Goal: Transaction & Acquisition: Book appointment/travel/reservation

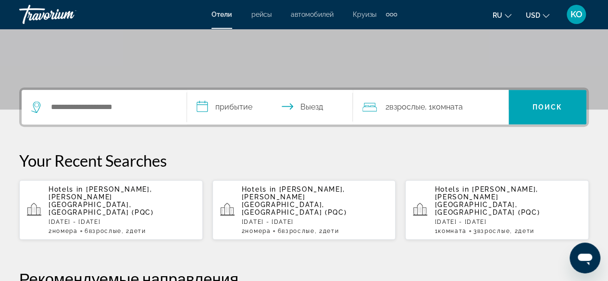
scroll to position [192, 0]
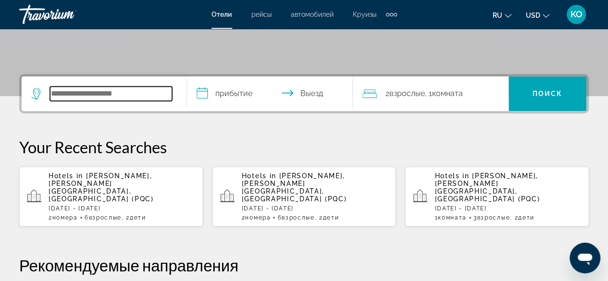
click at [77, 94] on input "Search hotel destination" at bounding box center [111, 93] width 122 height 14
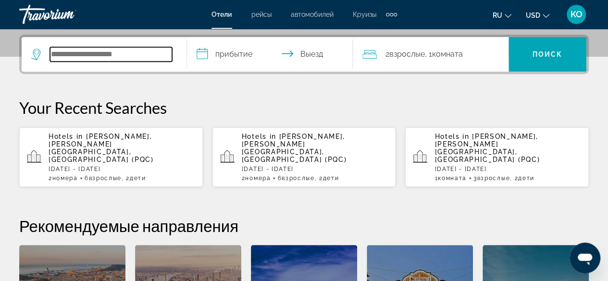
scroll to position [234, 0]
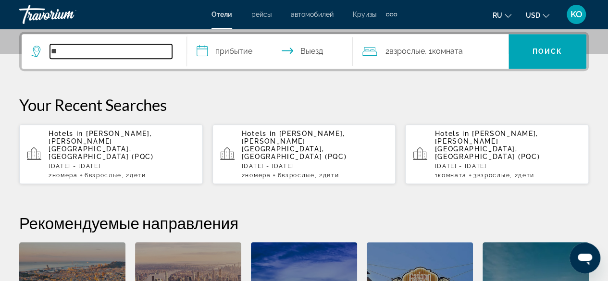
type input "*"
click at [97, 51] on input "***" at bounding box center [111, 51] width 122 height 14
type input "*"
click at [92, 50] on input "******" at bounding box center [111, 51] width 122 height 14
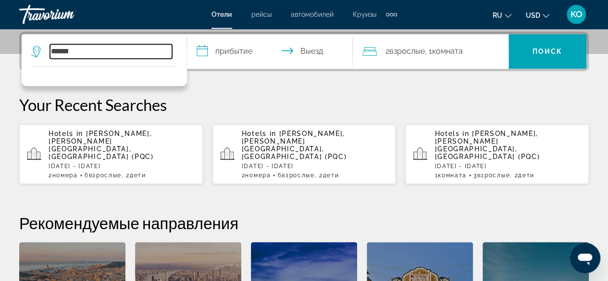
click at [93, 51] on input "******" at bounding box center [111, 51] width 122 height 14
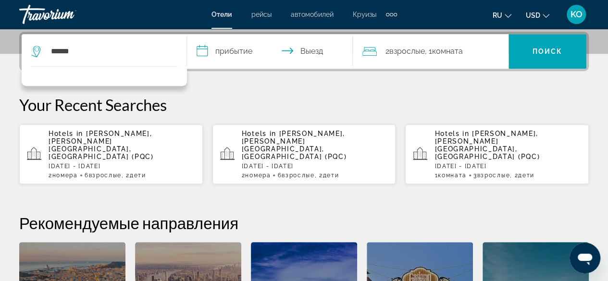
click at [95, 73] on div "Destination search results" at bounding box center [104, 76] width 165 height 20
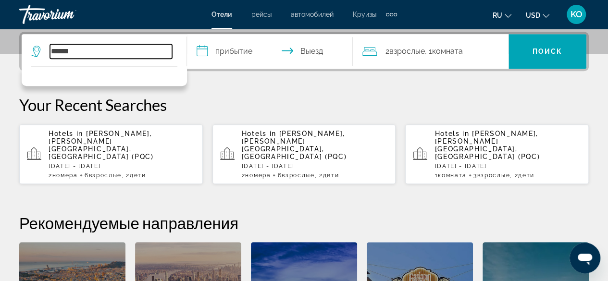
click at [92, 49] on input "******" at bounding box center [111, 51] width 122 height 14
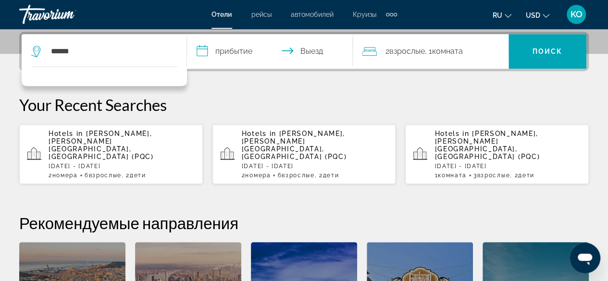
click at [39, 52] on icon "Search widget" at bounding box center [37, 52] width 12 height 12
click at [40, 50] on icon "Search widget" at bounding box center [37, 52] width 12 height 12
click at [37, 49] on icon "Search widget" at bounding box center [37, 52] width 12 height 12
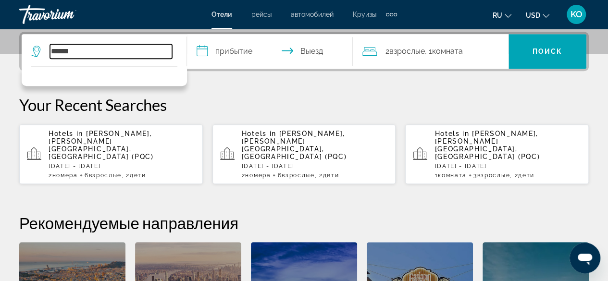
drag, startPoint x: 87, startPoint y: 52, endPoint x: 96, endPoint y: 52, distance: 8.7
click at [88, 52] on input "******" at bounding box center [111, 51] width 122 height 14
type input "*"
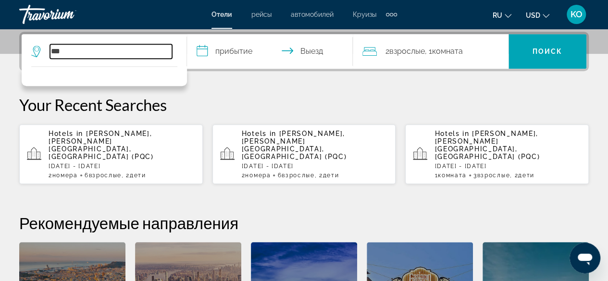
type input "***"
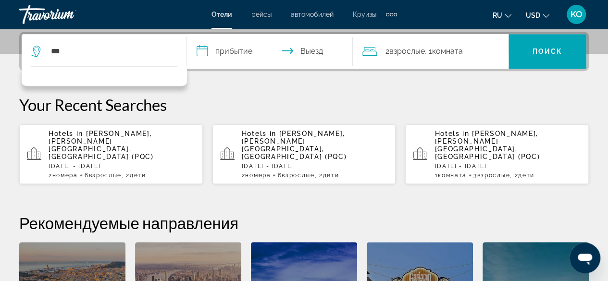
click at [286, 137] on span "[PERSON_NAME], [PERSON_NAME][GEOGRAPHIC_DATA], [GEOGRAPHIC_DATA] (PQC)" at bounding box center [294, 145] width 105 height 31
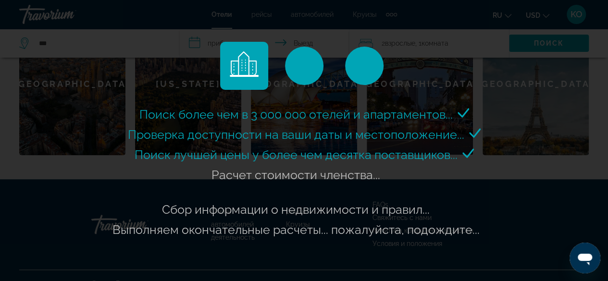
scroll to position [176, 0]
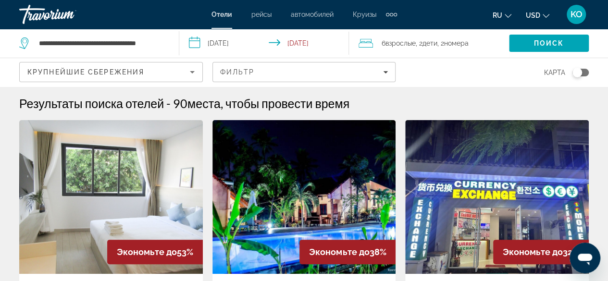
click at [543, 202] on img "Main content" at bounding box center [497, 197] width 184 height 154
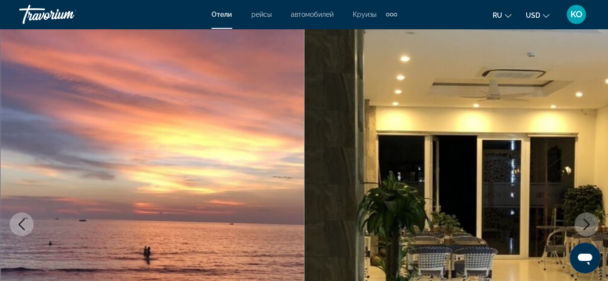
scroll to position [48, 0]
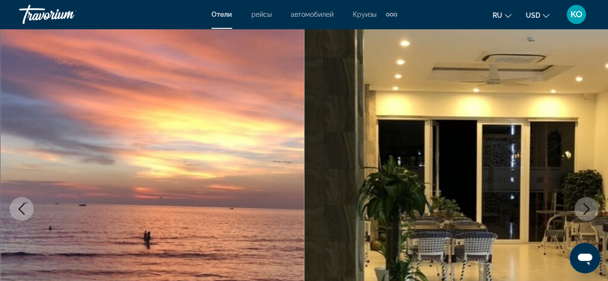
click at [580, 211] on icon "Next image" at bounding box center [586, 209] width 12 height 12
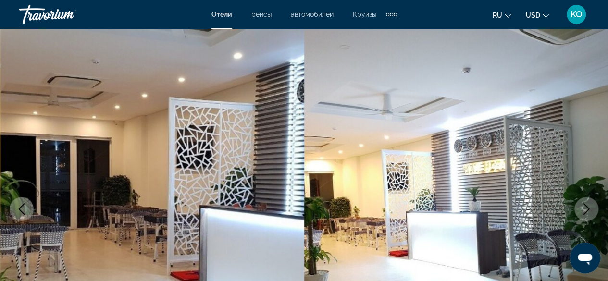
click at [580, 211] on icon "Next image" at bounding box center [586, 209] width 12 height 12
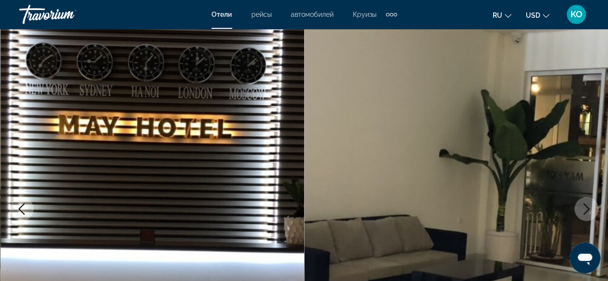
click at [580, 211] on icon "Next image" at bounding box center [586, 209] width 12 height 12
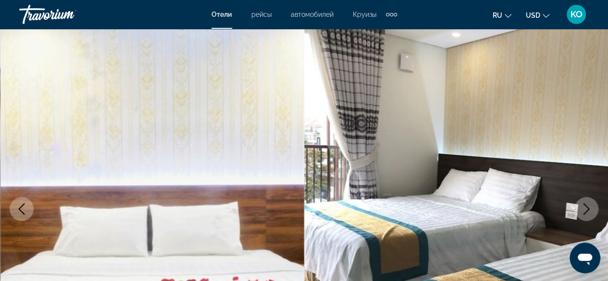
click at [582, 201] on button "Next image" at bounding box center [586, 209] width 24 height 24
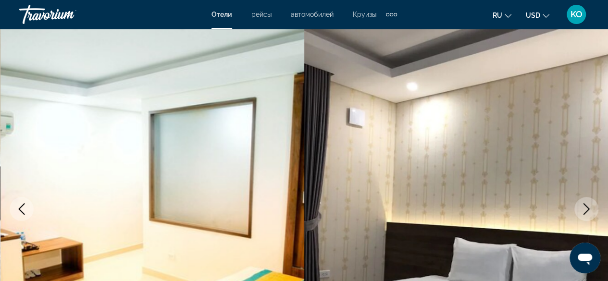
click at [582, 201] on button "Next image" at bounding box center [586, 209] width 24 height 24
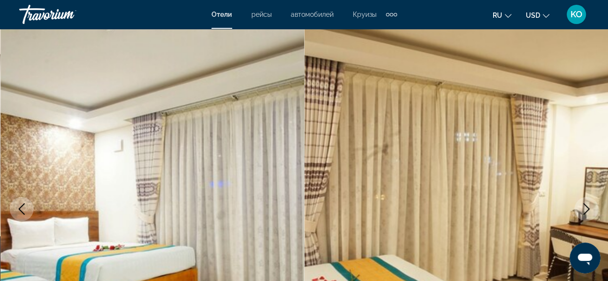
click at [582, 201] on button "Next image" at bounding box center [586, 209] width 24 height 24
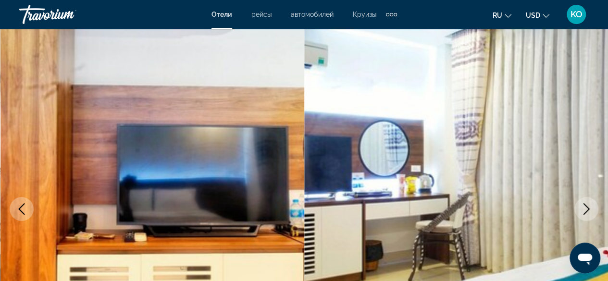
click at [582, 201] on button "Next image" at bounding box center [586, 209] width 24 height 24
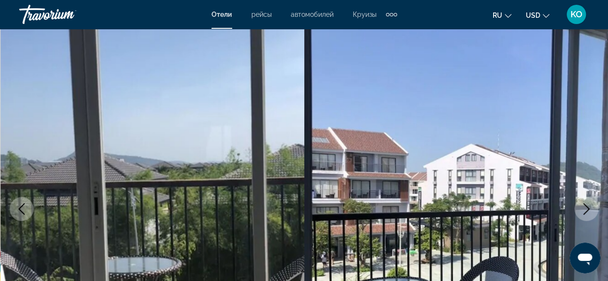
click at [582, 201] on button "Next image" at bounding box center [586, 209] width 24 height 24
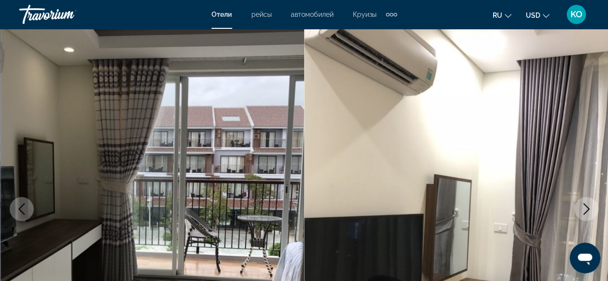
click at [582, 201] on button "Next image" at bounding box center [586, 209] width 24 height 24
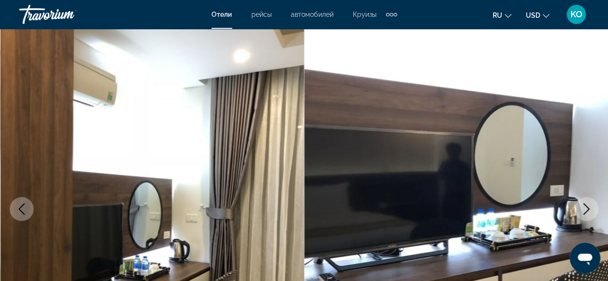
click at [582, 201] on button "Next image" at bounding box center [586, 209] width 24 height 24
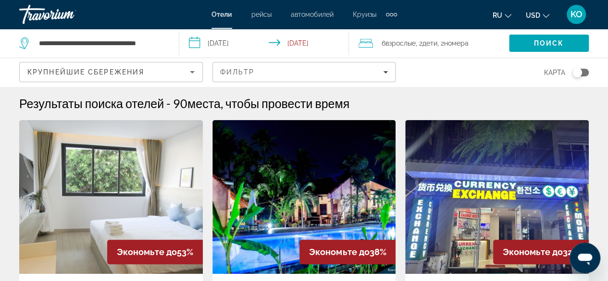
click at [406, 43] on span "Взрослые" at bounding box center [400, 43] width 30 height 8
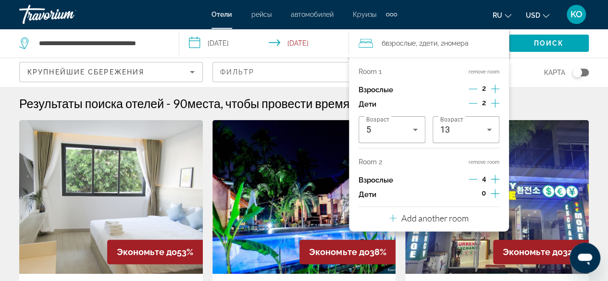
click at [475, 101] on icon "Decrement children" at bounding box center [472, 103] width 9 height 9
click at [476, 102] on icon "Decrement children" at bounding box center [473, 103] width 9 height 9
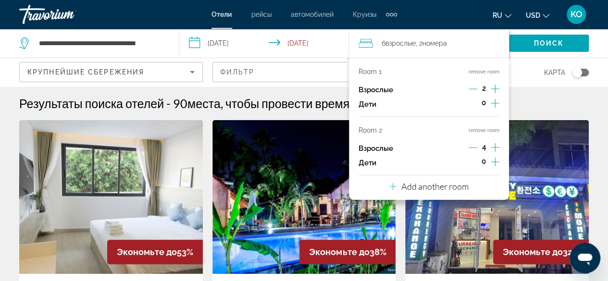
click at [469, 89] on icon "Decrement adults" at bounding box center [472, 89] width 9 height 9
click at [494, 87] on icon "Increment adults" at bounding box center [494, 89] width 9 height 9
click at [476, 146] on icon "Decrement adults" at bounding box center [472, 147] width 9 height 9
click at [491, 102] on icon "Increment children" at bounding box center [494, 104] width 9 height 12
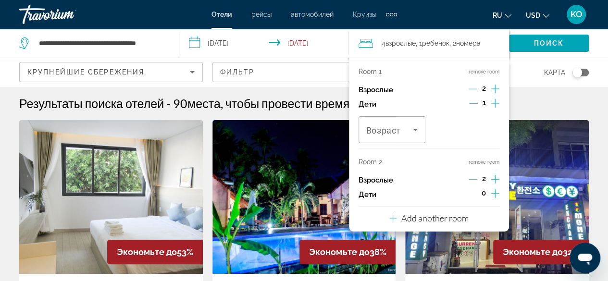
click at [491, 102] on icon "Increment children" at bounding box center [494, 104] width 9 height 12
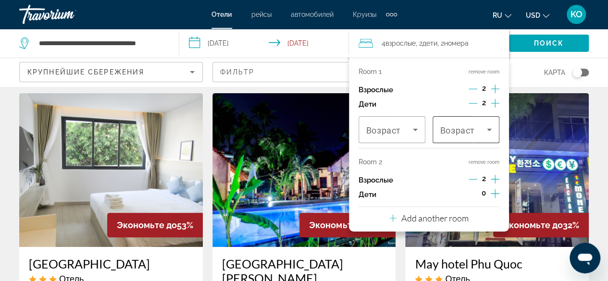
scroll to position [48, 0]
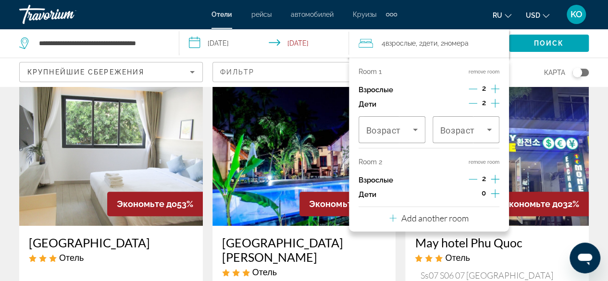
click at [320, 59] on input "**********" at bounding box center [265, 45] width 173 height 32
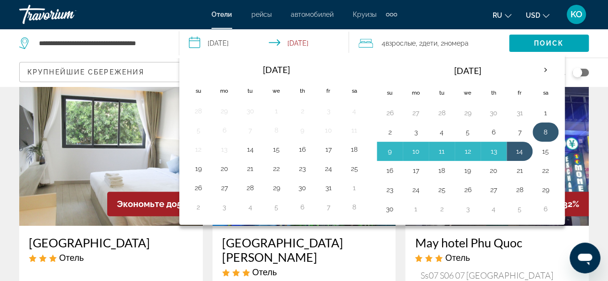
click at [552, 125] on table "Navigation placeholder [DATE] Su Mo Tu We Th Fr Sa 26 27 28 29 30 31 1 2 3 4 5 …" at bounding box center [468, 138] width 182 height 159
click at [551, 125] on td "8" at bounding box center [545, 131] width 26 height 19
click at [544, 133] on button "8" at bounding box center [545, 131] width 15 height 13
click at [513, 149] on button "14" at bounding box center [519, 151] width 15 height 13
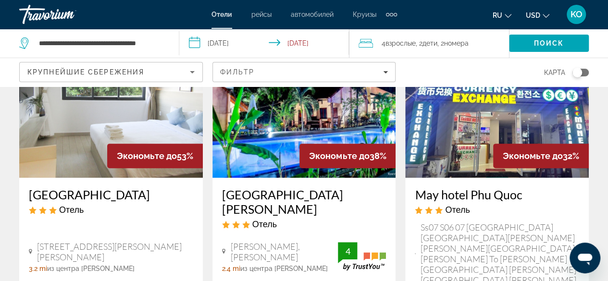
scroll to position [0, 0]
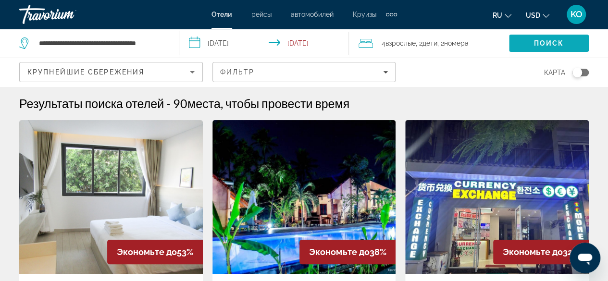
click at [553, 41] on span "Поиск" at bounding box center [549, 43] width 30 height 8
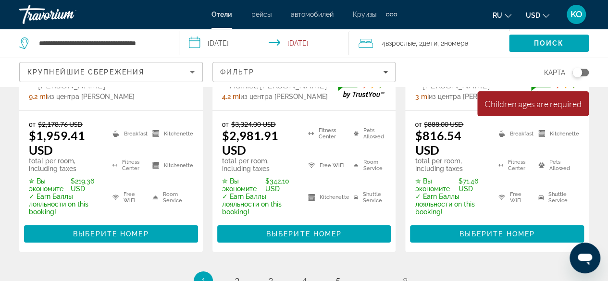
scroll to position [1537, 0]
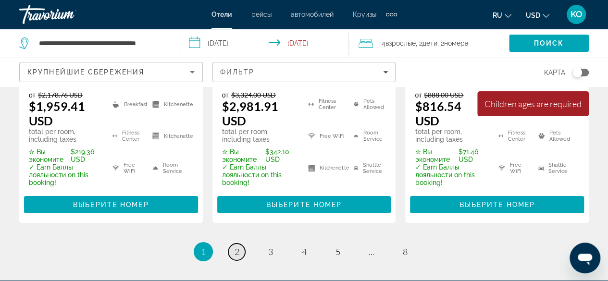
click at [237, 246] on span "2" at bounding box center [236, 251] width 5 height 11
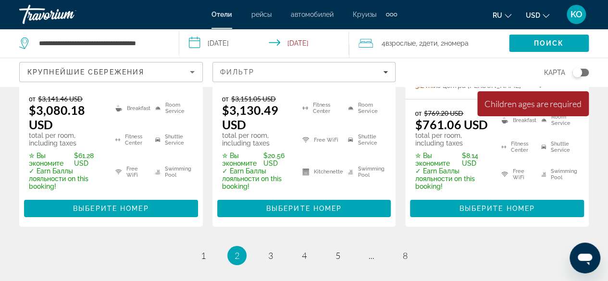
scroll to position [1593, 0]
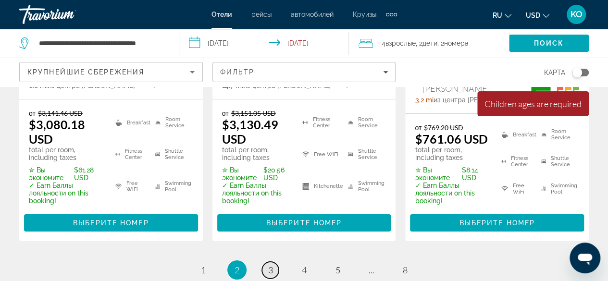
click at [269, 265] on span "3" at bounding box center [270, 270] width 5 height 11
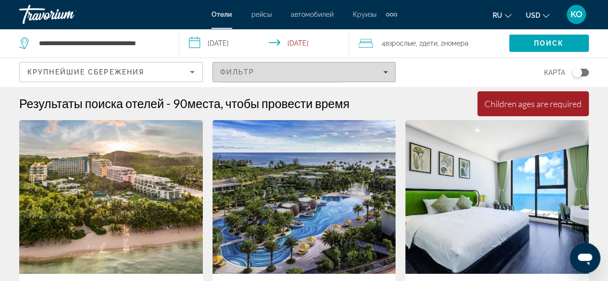
click at [247, 71] on span "Фильтр" at bounding box center [237, 72] width 35 height 8
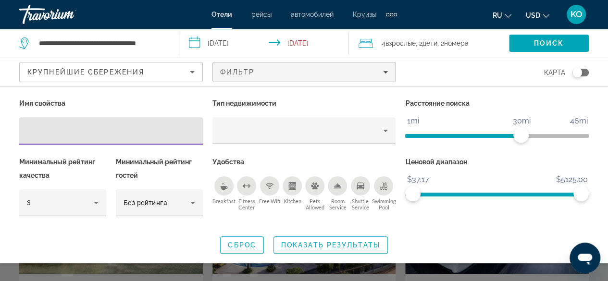
click at [225, 191] on div "Breakfast" at bounding box center [223, 185] width 19 height 19
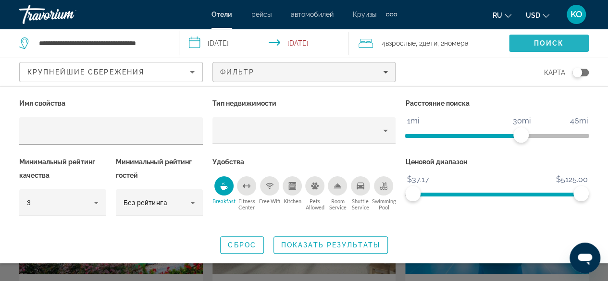
click at [538, 46] on span "Поиск" at bounding box center [549, 43] width 30 height 8
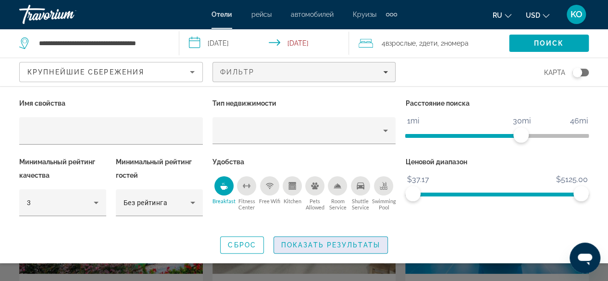
click at [344, 245] on span "Показать результаты" at bounding box center [330, 245] width 99 height 8
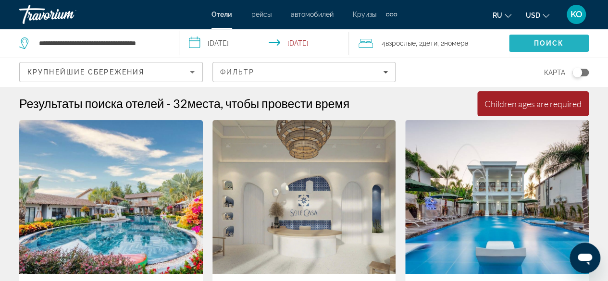
click at [549, 46] on span "Поиск" at bounding box center [549, 43] width 30 height 8
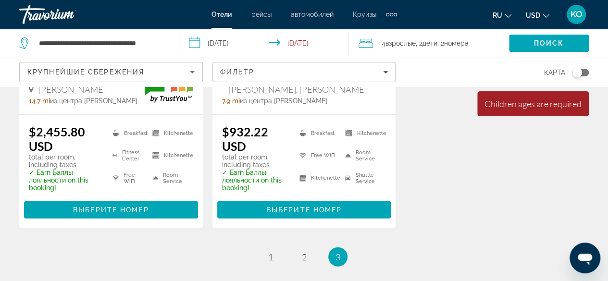
scroll to position [1057, 0]
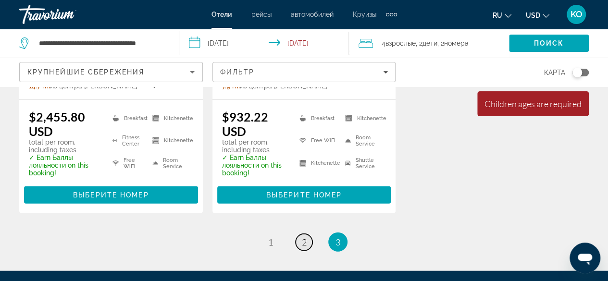
click at [305, 237] on span "2" at bounding box center [304, 242] width 5 height 11
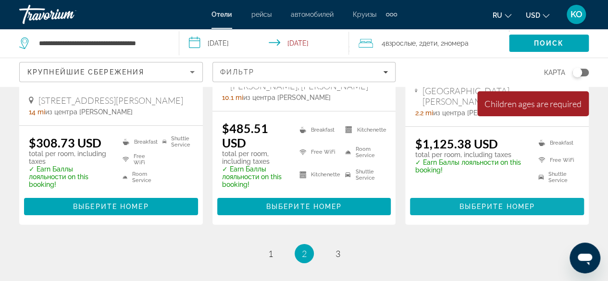
scroll to position [1432, 0]
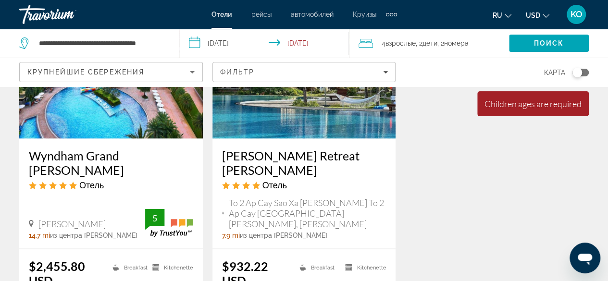
scroll to position [961, 0]
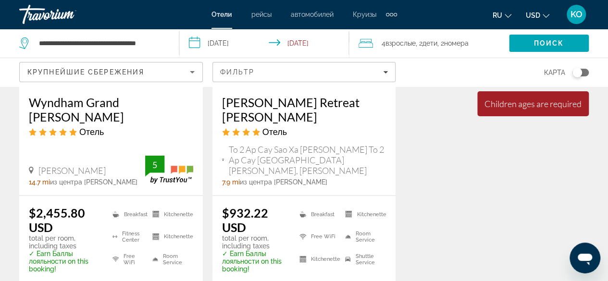
click at [394, 45] on span "Взрослые" at bounding box center [400, 43] width 30 height 8
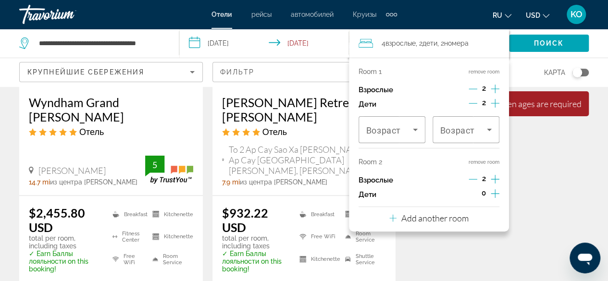
click at [495, 177] on icon "Increment adults" at bounding box center [494, 179] width 9 height 12
click at [523, 41] on span "Search" at bounding box center [549, 43] width 80 height 23
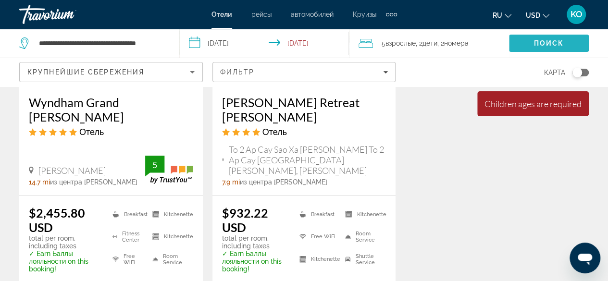
click at [545, 46] on span "Поиск" at bounding box center [549, 43] width 30 height 8
click at [540, 41] on span "Поиск" at bounding box center [549, 43] width 30 height 8
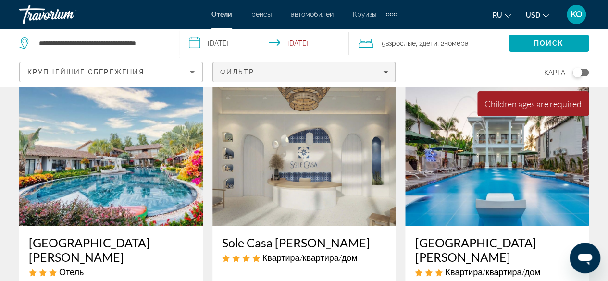
scroll to position [0, 0]
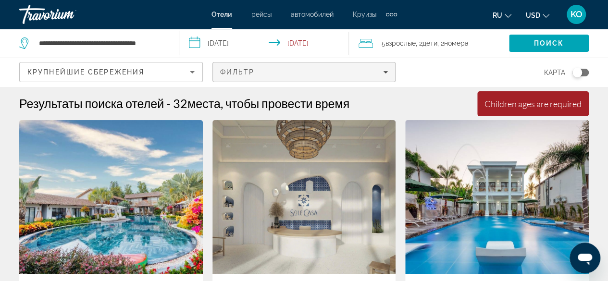
click at [314, 71] on div "Фильтр" at bounding box center [304, 72] width 168 height 8
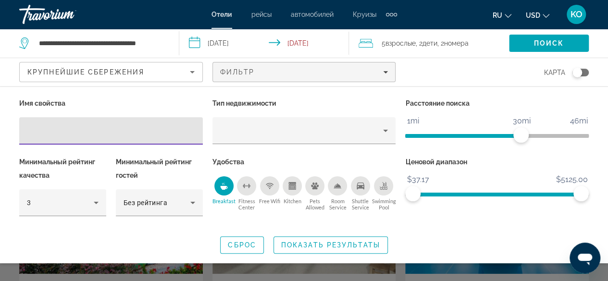
click at [225, 182] on icon "Breakfast" at bounding box center [224, 186] width 8 height 8
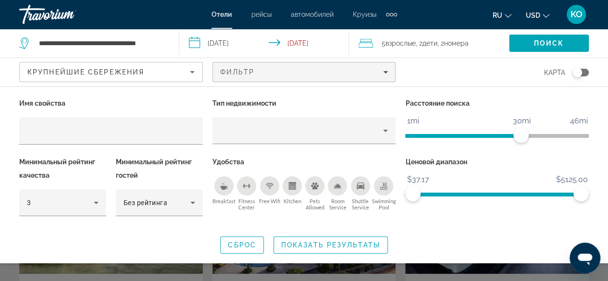
click at [223, 187] on icon "Breakfast" at bounding box center [223, 188] width 7 height 4
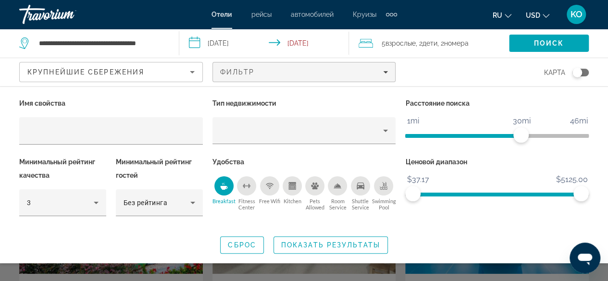
click at [275, 189] on div "Free Wifi" at bounding box center [269, 185] width 19 height 19
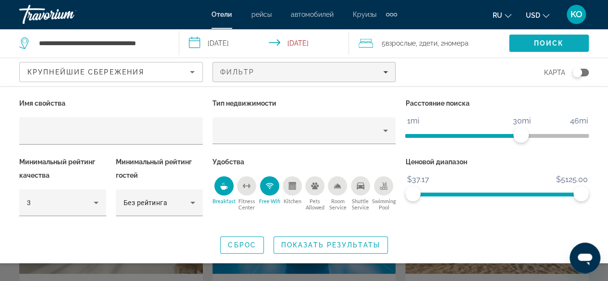
click at [557, 46] on span "Поиск" at bounding box center [549, 43] width 30 height 8
click at [554, 41] on span "Поиск" at bounding box center [549, 43] width 30 height 8
click at [552, 41] on span "Поиск" at bounding box center [549, 43] width 30 height 8
click at [576, 73] on div "Toggle map" at bounding box center [577, 73] width 10 height 10
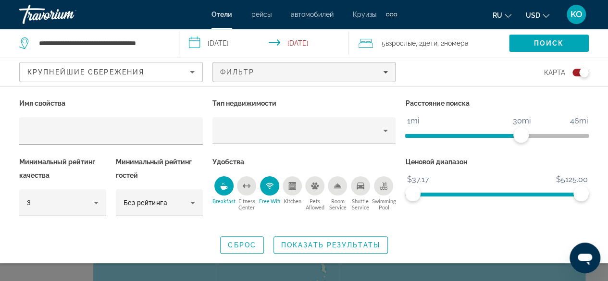
click at [576, 73] on div "Toggle map" at bounding box center [580, 73] width 16 height 8
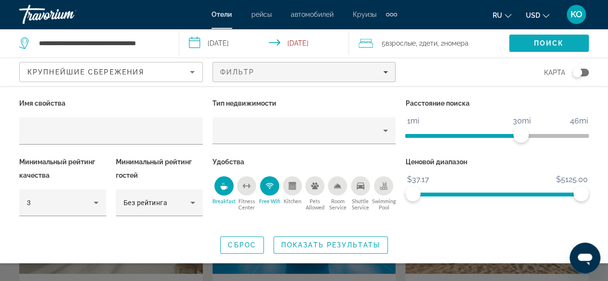
click at [561, 43] on span "Поиск" at bounding box center [549, 43] width 30 height 8
click at [443, 272] on div "Search widget" at bounding box center [304, 212] width 608 height 137
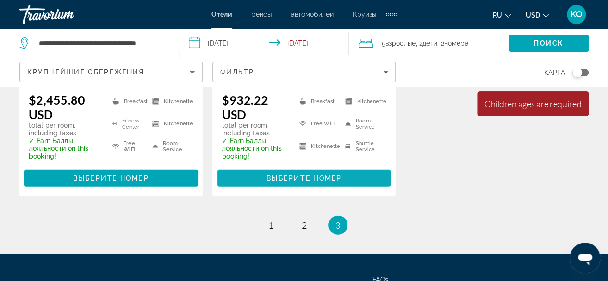
scroll to position [1027, 0]
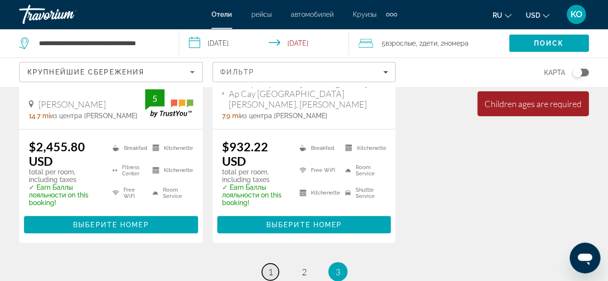
click at [269, 267] on span "1" at bounding box center [270, 272] width 5 height 11
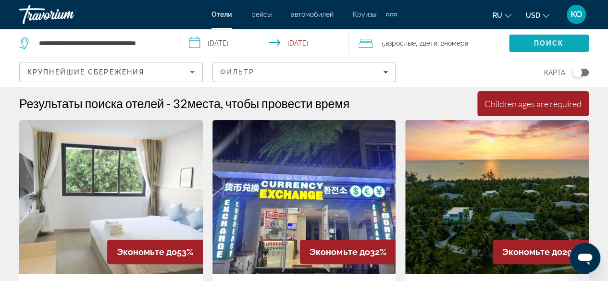
click at [554, 43] on span "Поиск" at bounding box center [549, 43] width 30 height 8
click at [553, 39] on span "Поиск" at bounding box center [549, 43] width 30 height 8
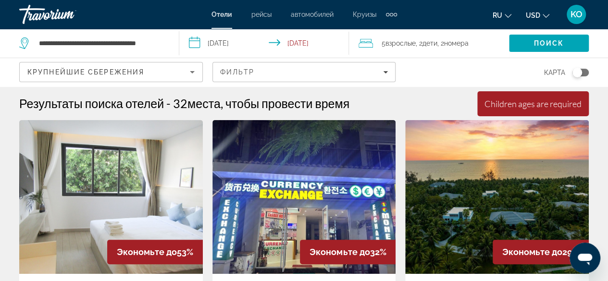
click at [248, 44] on input "**********" at bounding box center [265, 45] width 173 height 32
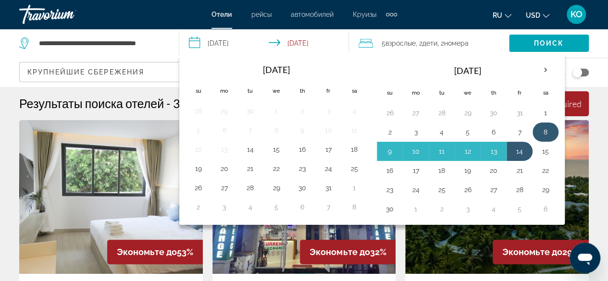
click at [549, 132] on td "8" at bounding box center [545, 131] width 26 height 19
click at [515, 131] on button "7" at bounding box center [519, 131] width 15 height 13
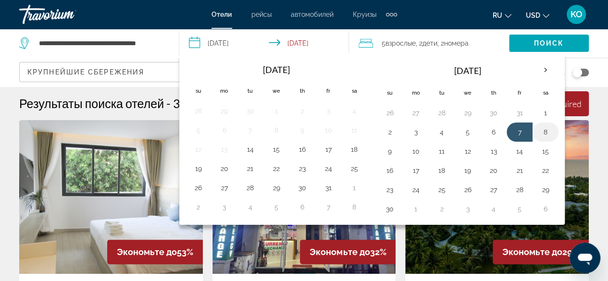
click at [538, 131] on button "8" at bounding box center [545, 131] width 15 height 13
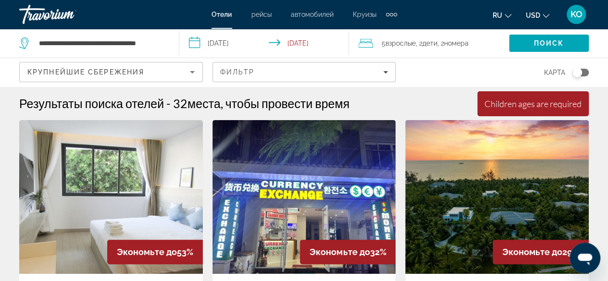
click at [232, 45] on input "**********" at bounding box center [265, 45] width 173 height 32
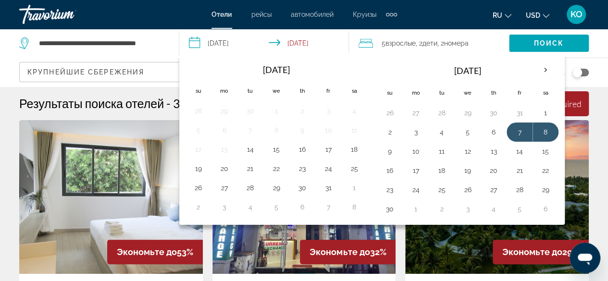
click at [232, 45] on input "**********" at bounding box center [265, 45] width 173 height 32
click at [539, 128] on button "8" at bounding box center [545, 131] width 15 height 13
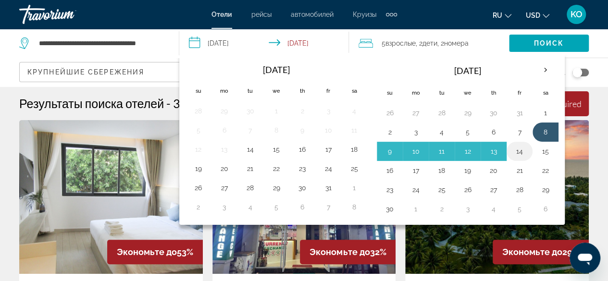
click at [514, 149] on button "14" at bounding box center [519, 151] width 15 height 13
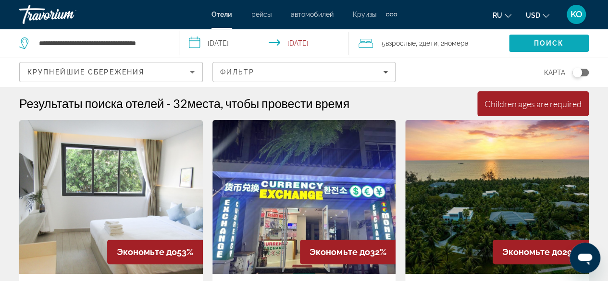
click at [553, 45] on span "Поиск" at bounding box center [549, 43] width 30 height 8
click at [551, 43] on span "Поиск" at bounding box center [549, 43] width 30 height 8
click at [305, 47] on input "**********" at bounding box center [265, 45] width 173 height 32
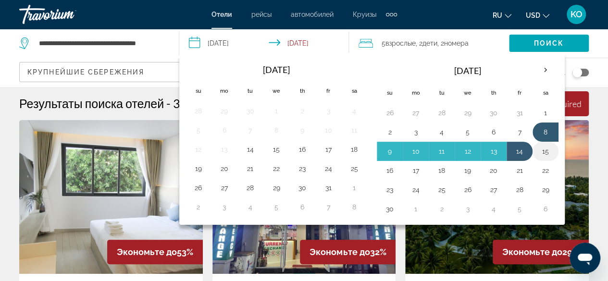
click at [540, 148] on button "15" at bounding box center [545, 151] width 15 height 13
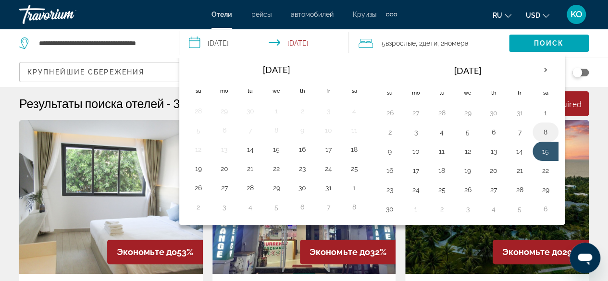
click at [538, 129] on button "8" at bounding box center [545, 131] width 15 height 13
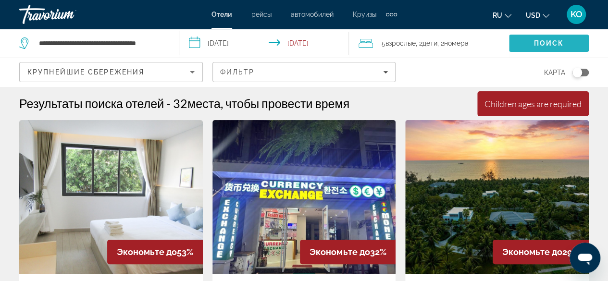
click at [534, 32] on span "Search" at bounding box center [549, 43] width 80 height 23
click at [534, 39] on span "Поиск" at bounding box center [549, 43] width 30 height 8
click at [295, 41] on input "**********" at bounding box center [265, 45] width 173 height 32
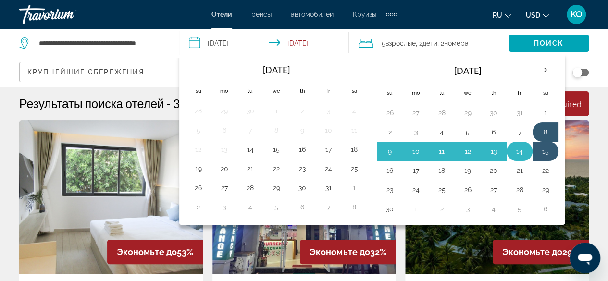
click at [514, 145] on button "14" at bounding box center [519, 151] width 15 height 13
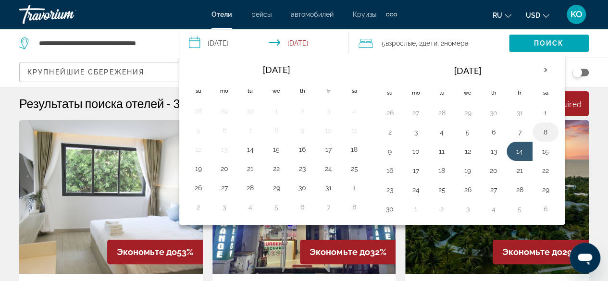
click at [538, 129] on button "8" at bounding box center [545, 131] width 15 height 13
type input "**********"
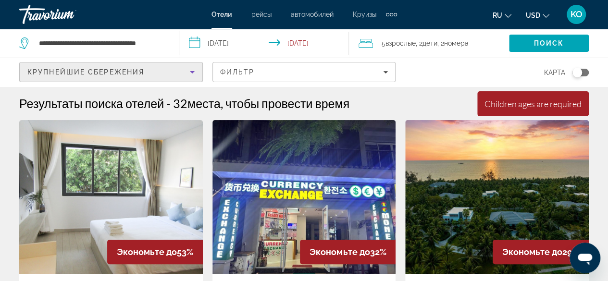
click at [112, 72] on span "Крупнейшие сбережения" at bounding box center [85, 72] width 117 height 8
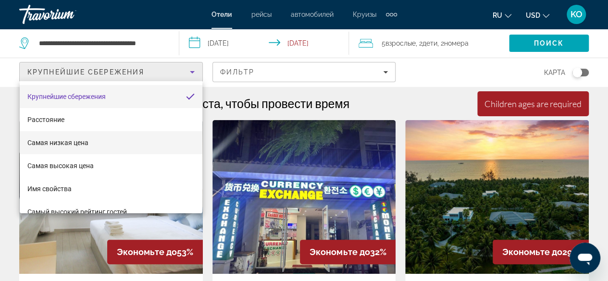
click at [78, 143] on span "Самая низкая цена" at bounding box center [57, 143] width 61 height 8
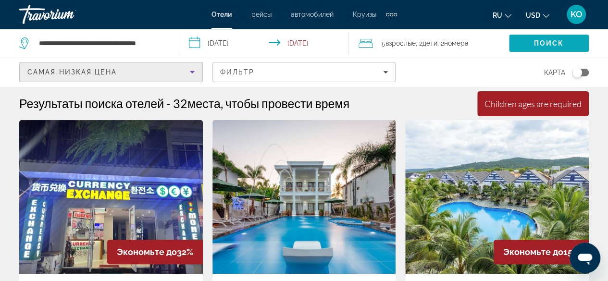
click at [544, 44] on span "Поиск" at bounding box center [549, 43] width 30 height 8
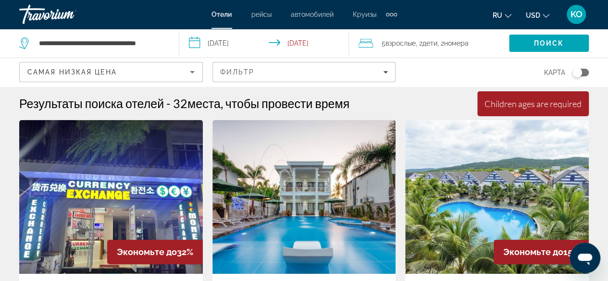
click at [530, 30] on div "Поиск" at bounding box center [558, 43] width 99 height 29
click at [538, 111] on div "Минимальная продолжительность пребывания 1 день Все поля обязательны для заполн…" at bounding box center [532, 103] width 111 height 25
click at [536, 108] on div "Children ages are required" at bounding box center [532, 103] width 97 height 11
click at [555, 114] on div "Минимальная продолжительность пребывания 1 день Все поля обязательны для заполн…" at bounding box center [532, 103] width 111 height 25
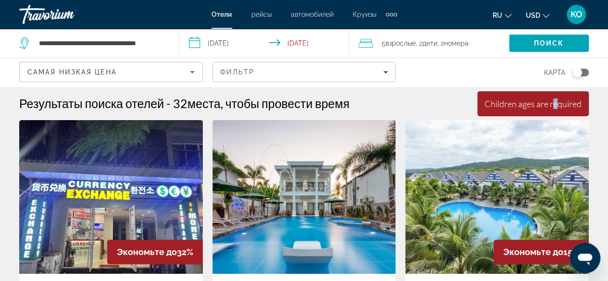
click at [392, 139] on img "Main content" at bounding box center [304, 197] width 184 height 154
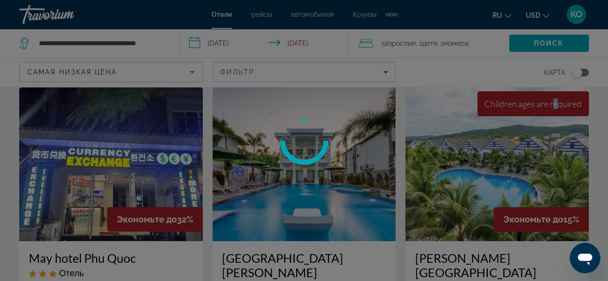
scroll to position [96, 0]
